Goal: Task Accomplishment & Management: Use online tool/utility

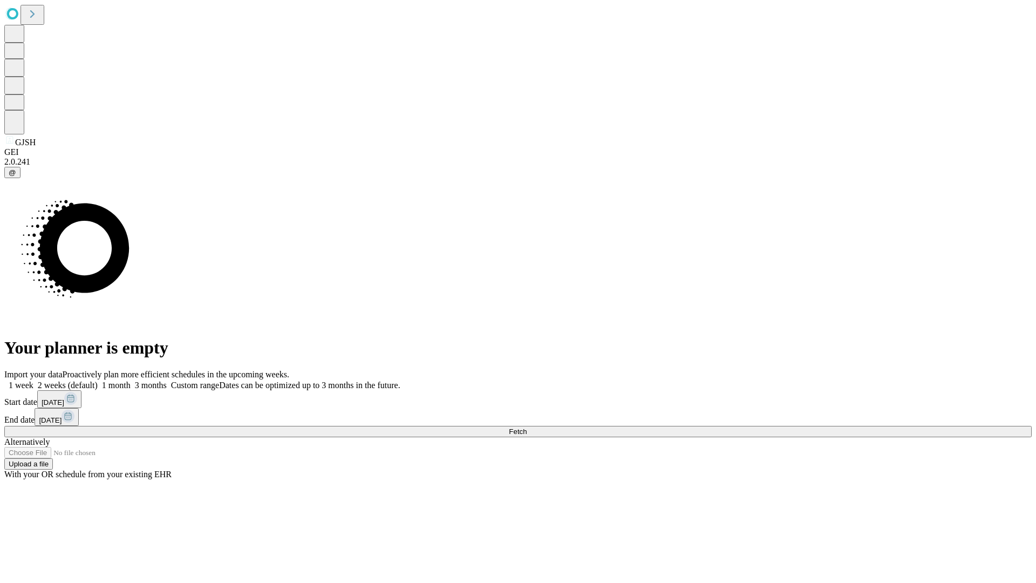
click at [526, 427] on span "Fetch" at bounding box center [518, 431] width 18 height 8
